Goal: Subscribe to service/newsletter

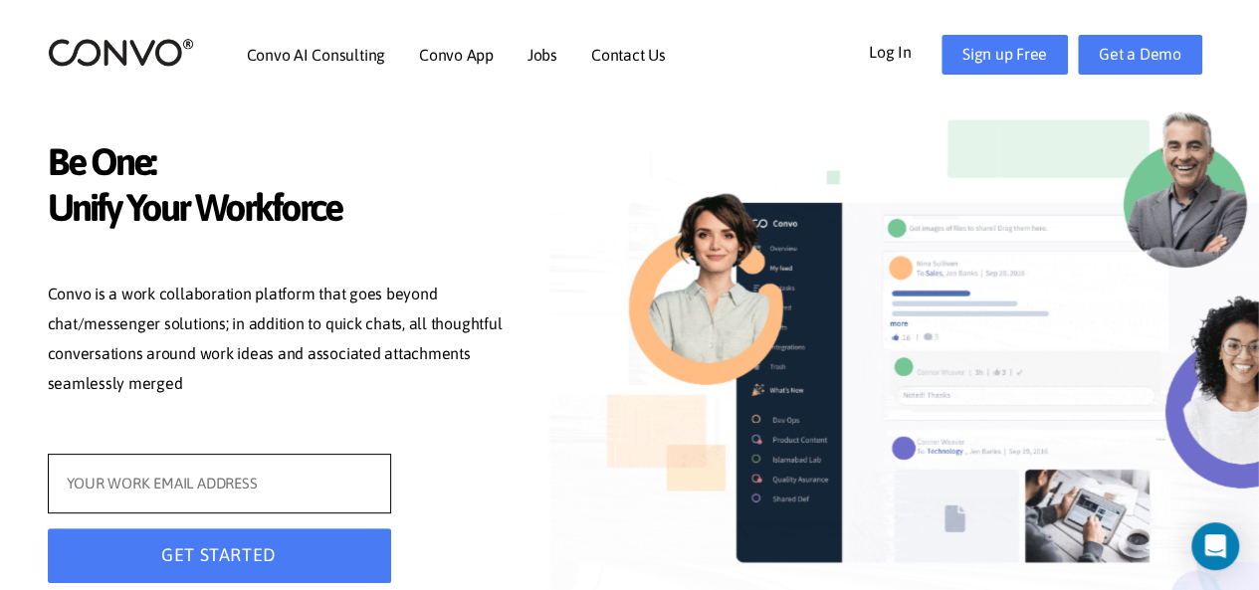
click at [320, 497] on input "text" at bounding box center [219, 484] width 343 height 60
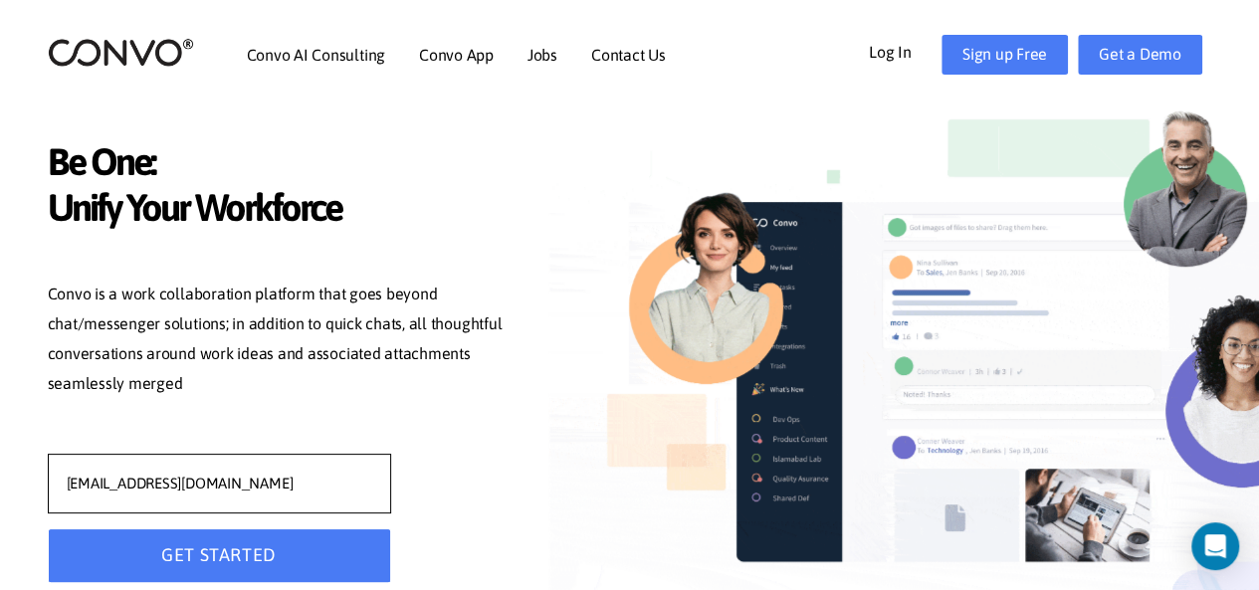
type input "[EMAIL_ADDRESS][DOMAIN_NAME]"
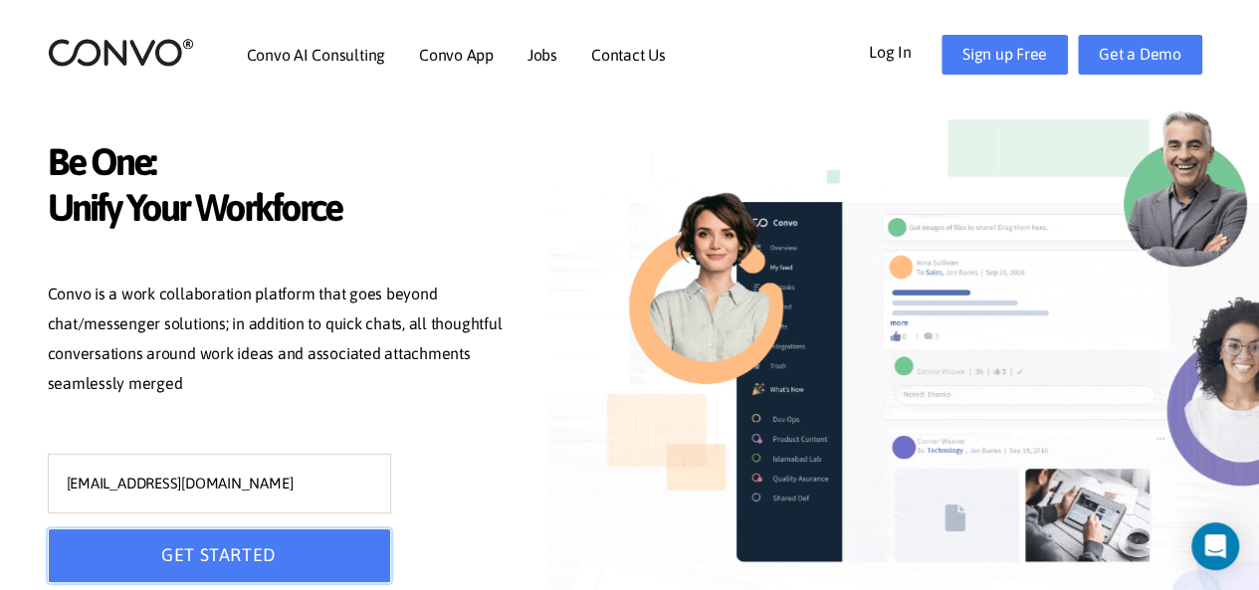
click at [320, 534] on button "GET STARTED" at bounding box center [219, 555] width 343 height 55
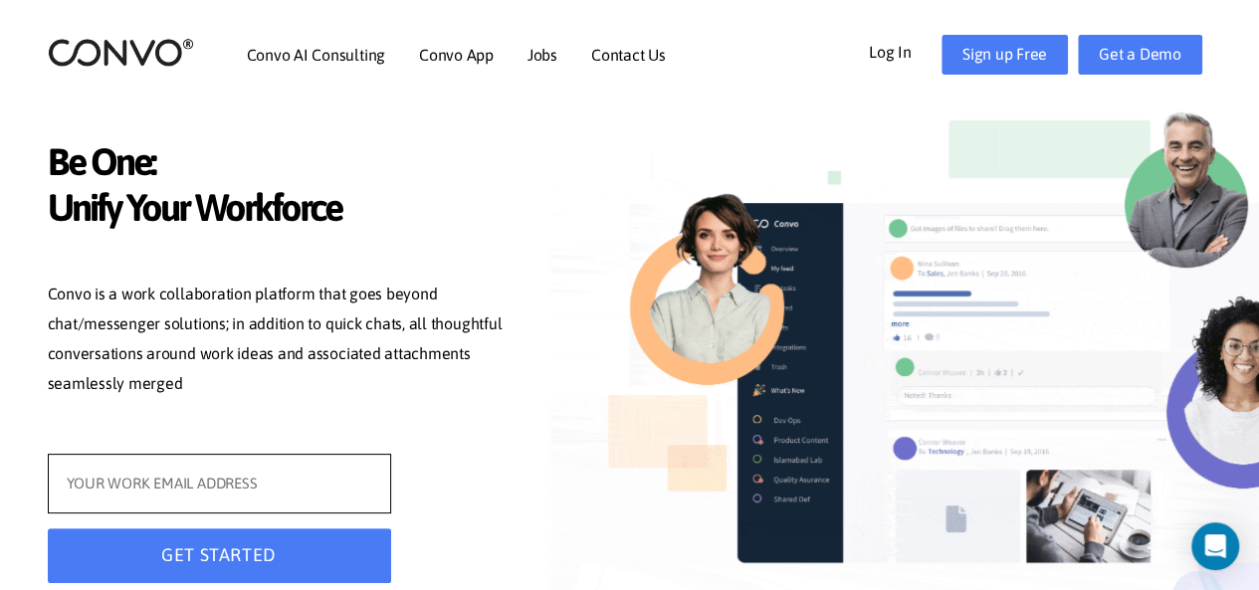
click at [233, 484] on input "text" at bounding box center [219, 484] width 343 height 60
type input "[EMAIL_ADDRESS][DOMAIN_NAME]"
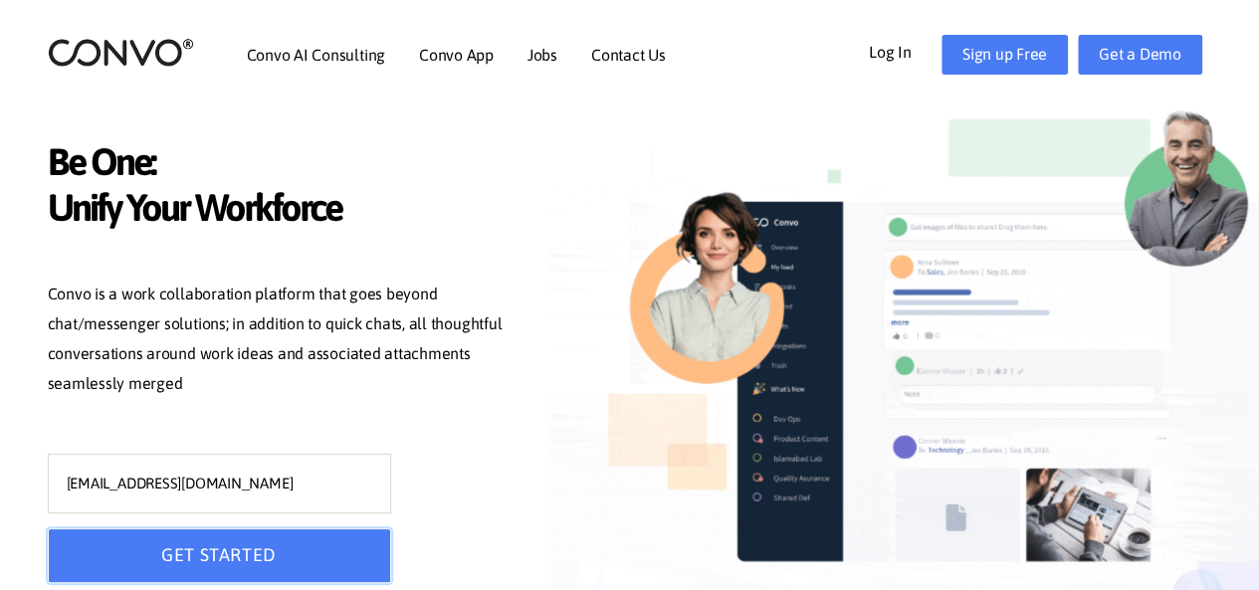
click at [258, 557] on button "GET STARTED" at bounding box center [219, 555] width 343 height 55
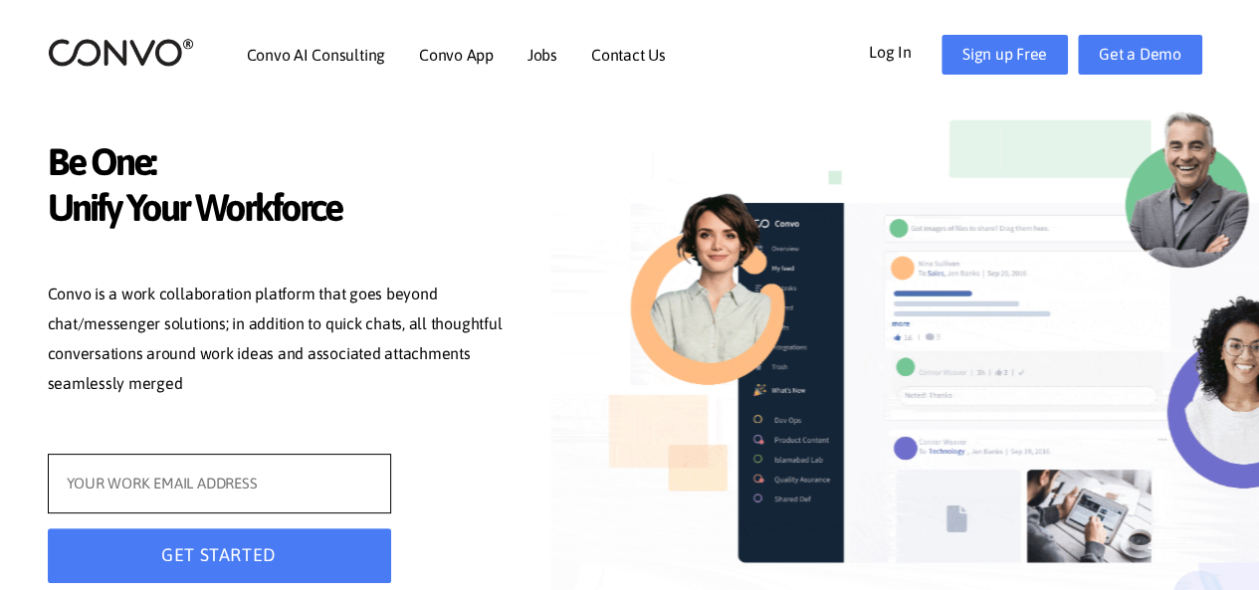
click at [186, 493] on input "text" at bounding box center [219, 484] width 343 height 60
type input "[EMAIL_ADDRESS][DOMAIN_NAME]"
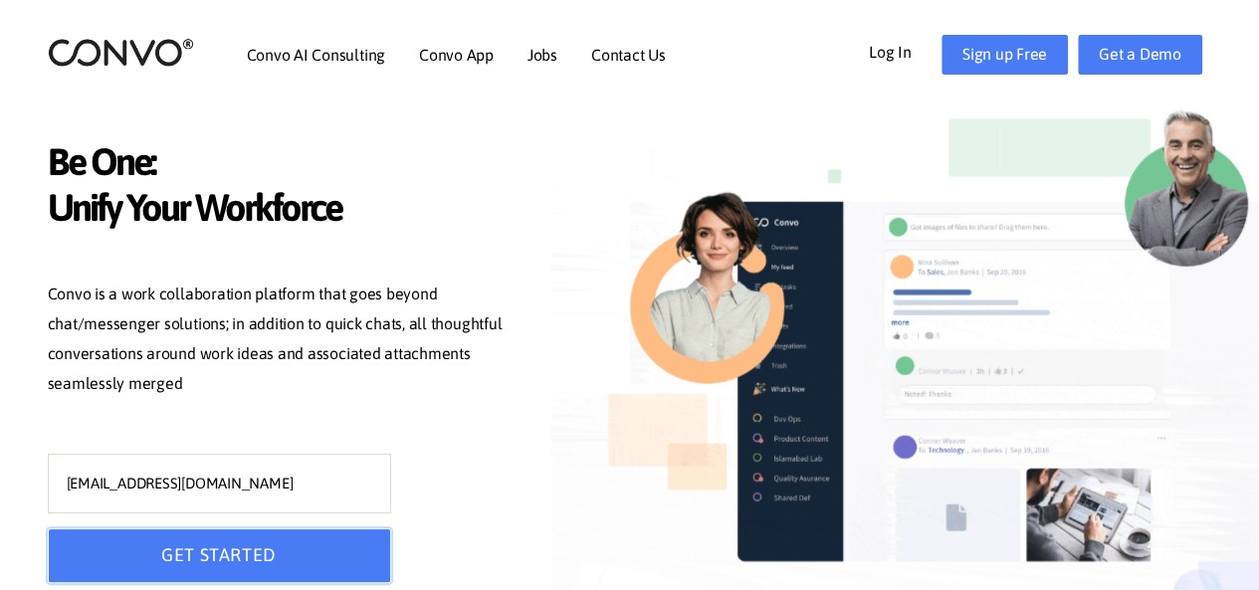
click at [242, 553] on button "GET STARTED" at bounding box center [219, 555] width 343 height 55
